Goal: Task Accomplishment & Management: Complete application form

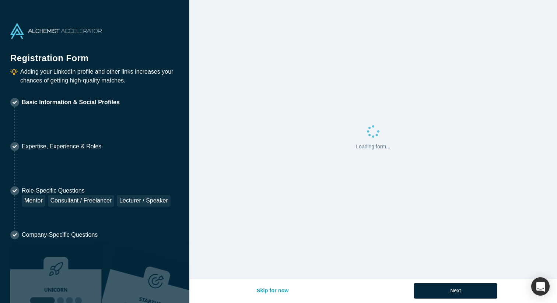
select select "US"
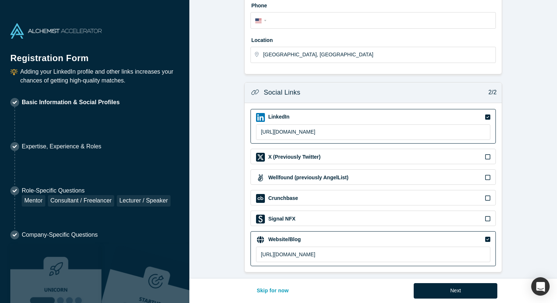
scroll to position [220, 0]
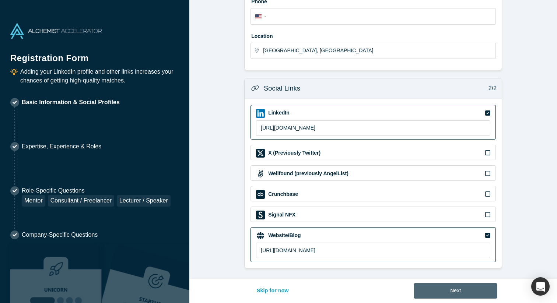
click at [472, 295] on button "Next" at bounding box center [456, 290] width 84 height 15
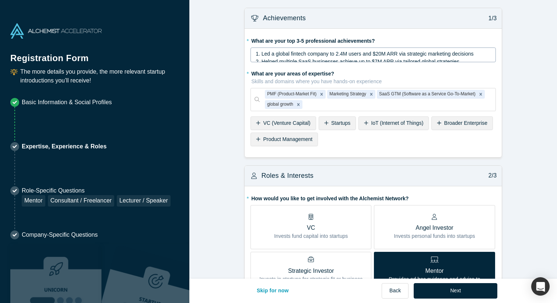
click at [344, 52] on span "1. Led a global fintech company to 2.4M users and $20M ARR via strategic market…" at bounding box center [365, 54] width 218 height 6
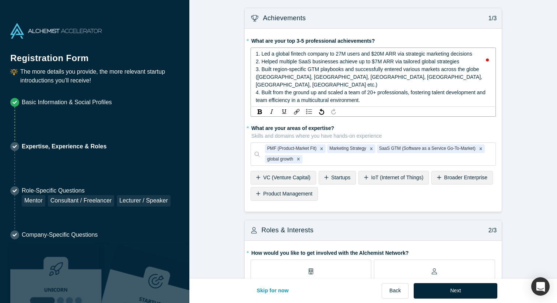
click at [378, 53] on span "1. Led a global fintech company to 27M users and $20M ARR via strategic marketi…" at bounding box center [364, 54] width 217 height 6
click at [423, 64] on span "2. Helped multiple SaaS businesses achieve up to $7M ARR via tailored global st…" at bounding box center [358, 62] width 204 height 6
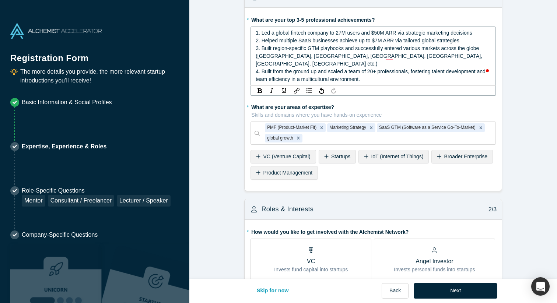
scroll to position [18, 0]
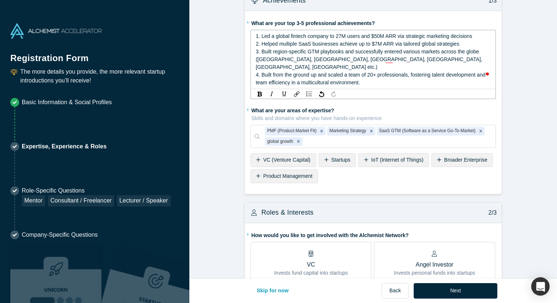
click at [355, 76] on span "4. Built from the ground up and scaled a team of 20+ professionals, fostering t…" at bounding box center [371, 79] width 231 height 14
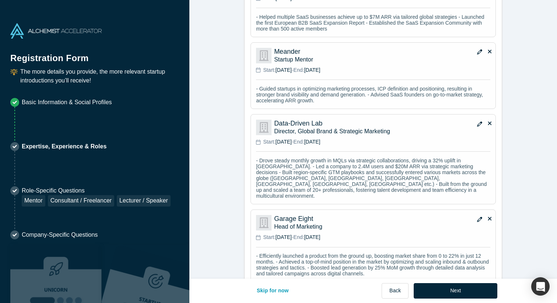
scroll to position [699, 0]
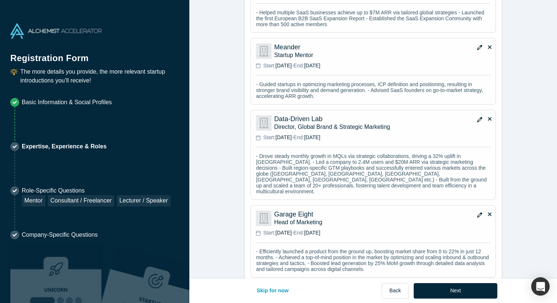
click at [479, 117] on icon "button" at bounding box center [479, 119] width 5 height 5
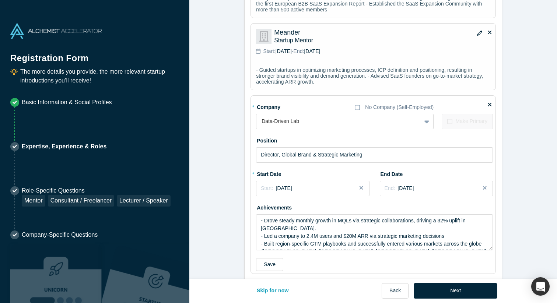
scroll to position [652, 0]
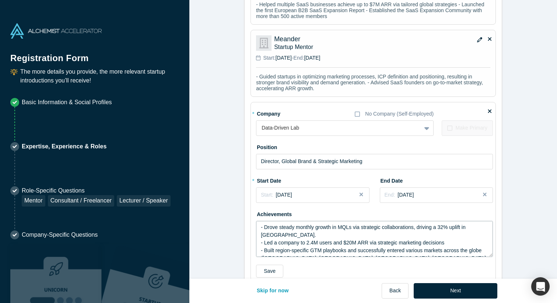
click at [314, 237] on textarea "- Drove steady monthly growth in MQLs via strategic collaborations, driving a 3…" at bounding box center [374, 239] width 237 height 36
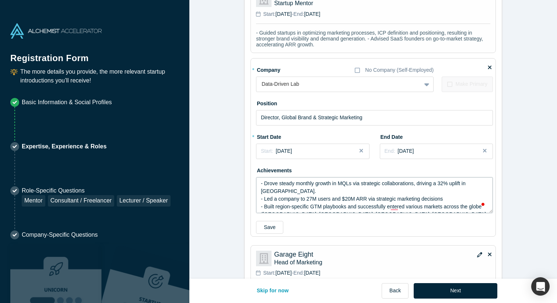
scroll to position [700, 0]
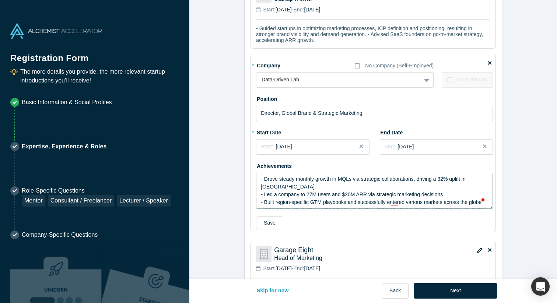
click at [349, 188] on textarea "- Drove steady monthly growth in MQLs via strategic collaborations, driving a 3…" at bounding box center [374, 191] width 237 height 36
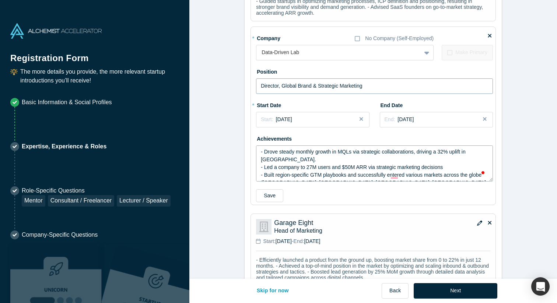
scroll to position [755, 0]
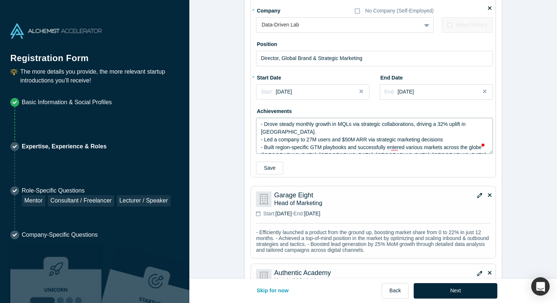
click at [332, 143] on textarea "- Drove steady monthly growth in MQLs via strategic collaborations, driving a 3…" at bounding box center [374, 136] width 237 height 36
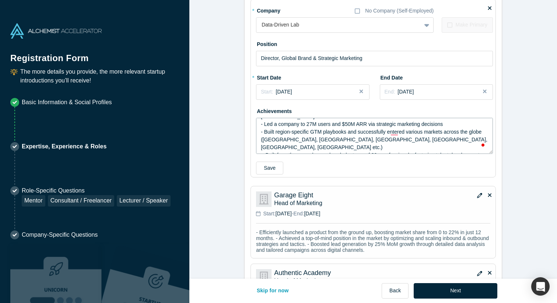
click at [340, 147] on textarea "- Drove steady monthly growth in MQLs via strategic collaborations, driving a 3…" at bounding box center [374, 136] width 237 height 36
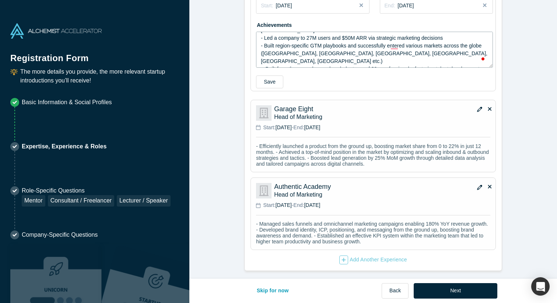
scroll to position [849, 0]
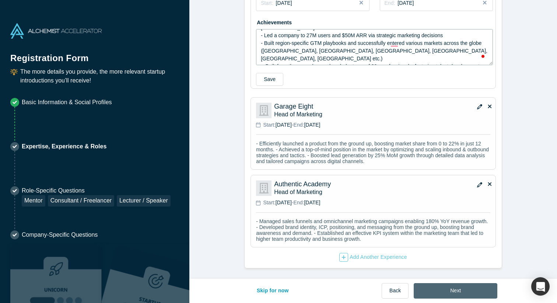
type textarea "- Drove steady monthly growth in MQLs via strategic collaborations, driving a 3…"
click at [434, 290] on button "Next" at bounding box center [456, 290] width 84 height 15
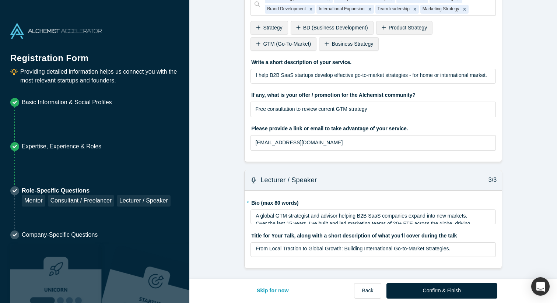
scroll to position [0, 0]
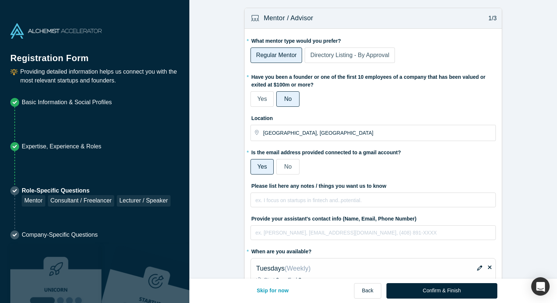
click at [265, 101] on span "Yes" at bounding box center [263, 99] width 10 height 6
click at [0, 0] on input "Yes" at bounding box center [0, 0] width 0 height 0
click at [295, 99] on label "No" at bounding box center [287, 98] width 23 height 15
click at [0, 0] on input "No" at bounding box center [0, 0] width 0 height 0
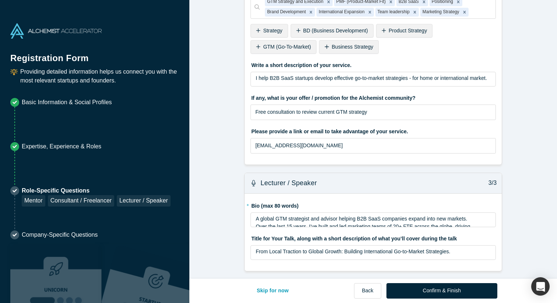
scroll to position [442, 0]
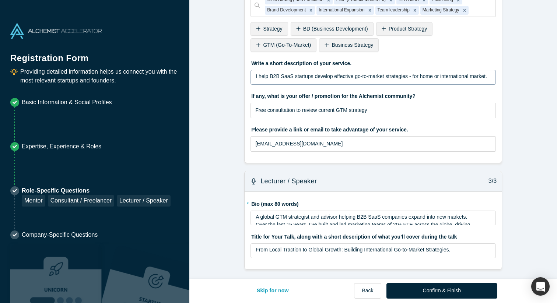
click at [425, 75] on span "I help B2B SaaS startups develop effective go-to-market strategies - for home o…" at bounding box center [371, 76] width 231 height 6
click at [388, 157] on fieldset "* What are your areas of service? GTM Strategy and Execution PMF (Product-Marke…" at bounding box center [373, 69] width 245 height 176
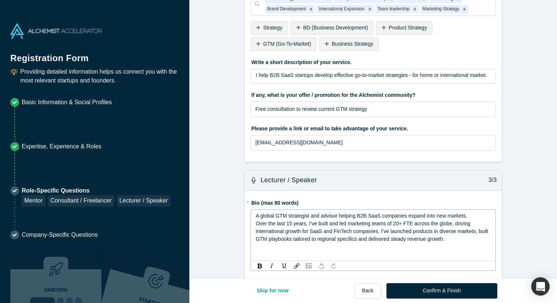
click at [367, 215] on span "A global GTM strategist and advisor helping B2B SaaS companies expand into new …" at bounding box center [361, 216] width 211 height 6
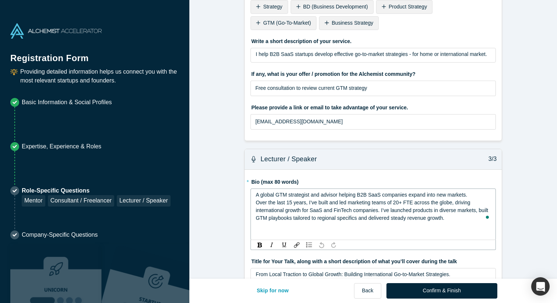
scroll to position [473, 0]
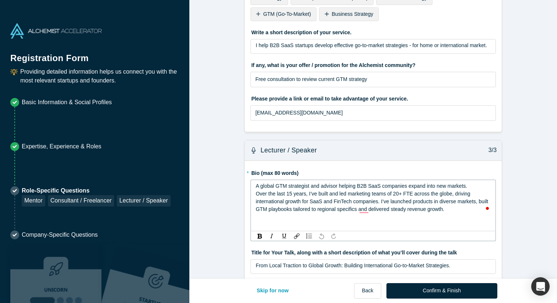
click at [379, 200] on span "Over the last 15 years, I’ve built and led marketing teams of 20+ FTE across th…" at bounding box center [373, 201] width 234 height 21
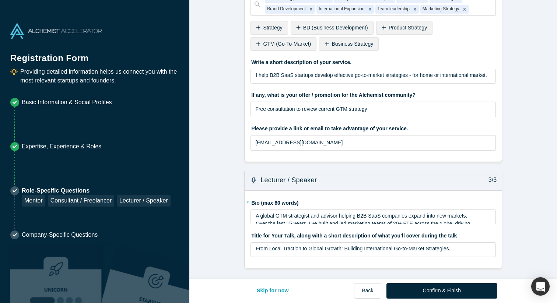
scroll to position [444, 0]
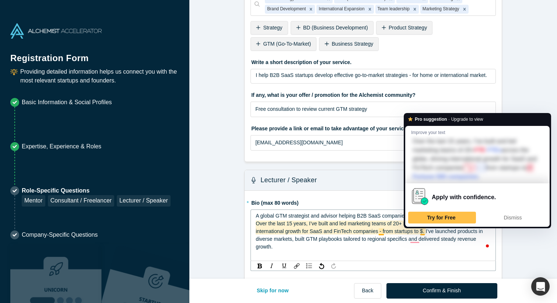
click at [424, 231] on span "Over the last 15 years, I’ve built and led marketing teams of 20+ FTE across th…" at bounding box center [370, 235] width 228 height 29
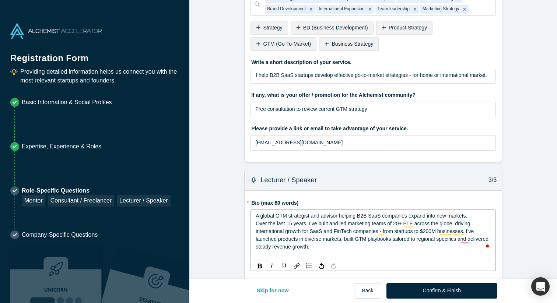
click at [421, 243] on div "Over the last 15 years, I’ve built and led marketing teams of 20+ FTE across th…" at bounding box center [373, 235] width 235 height 31
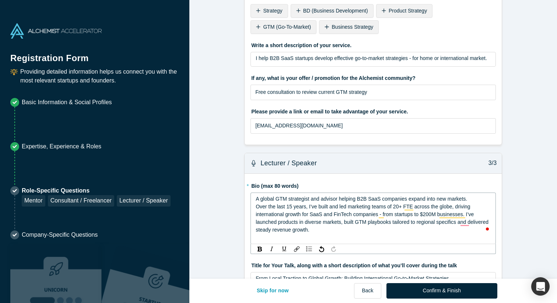
scroll to position [461, 0]
drag, startPoint x: 381, startPoint y: 212, endPoint x: 466, endPoint y: 212, distance: 84.7
click at [466, 212] on span "Over the last 15 years, I’ve built and led marketing teams of 20+ FTE across th…" at bounding box center [373, 217] width 234 height 29
copy span "- from startups to $200M businesses."
click at [358, 213] on span "Over the last 15 years, I’ve built and led marketing teams of 20+ FTE across th…" at bounding box center [373, 217] width 234 height 29
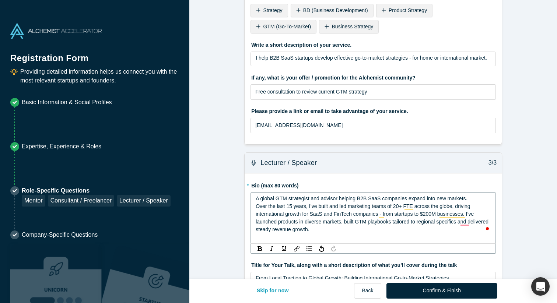
click at [419, 223] on span "Over the last 15 years, I’ve built and led marketing teams of 20+ FTE across th…" at bounding box center [373, 217] width 234 height 29
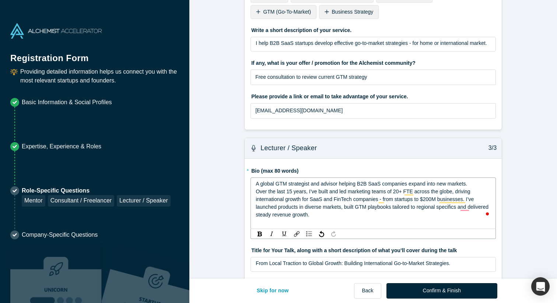
scroll to position [490, 0]
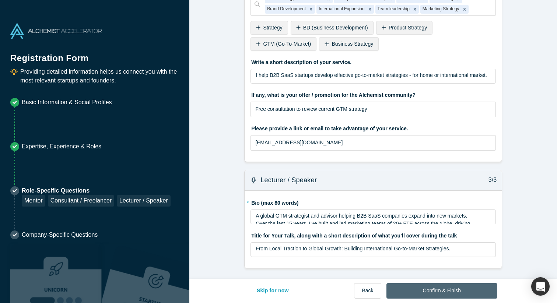
click at [434, 290] on button "Confirm & Finish" at bounding box center [441, 290] width 111 height 15
